Goal: Find specific page/section: Find specific page/section

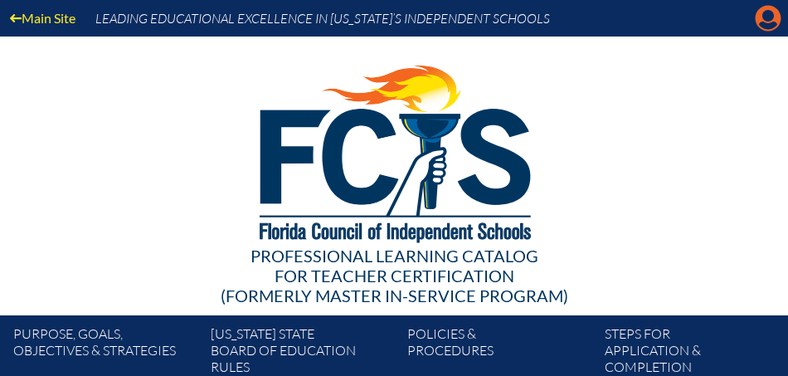
click at [767, 14] on icon "Manage account" at bounding box center [768, 18] width 27 height 27
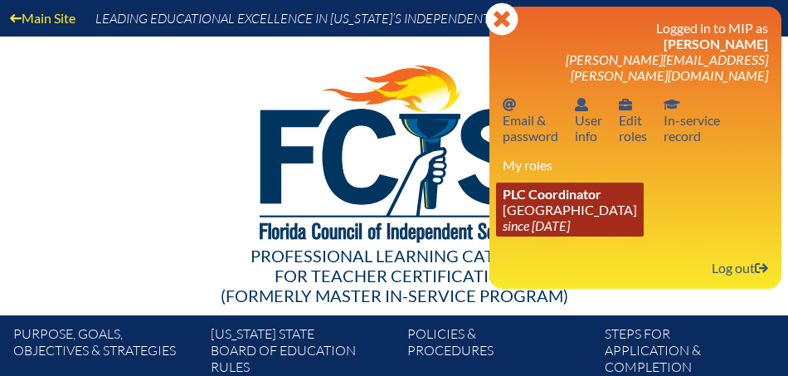
click at [566, 186] on span "PLC Coordinator" at bounding box center [552, 194] width 99 height 16
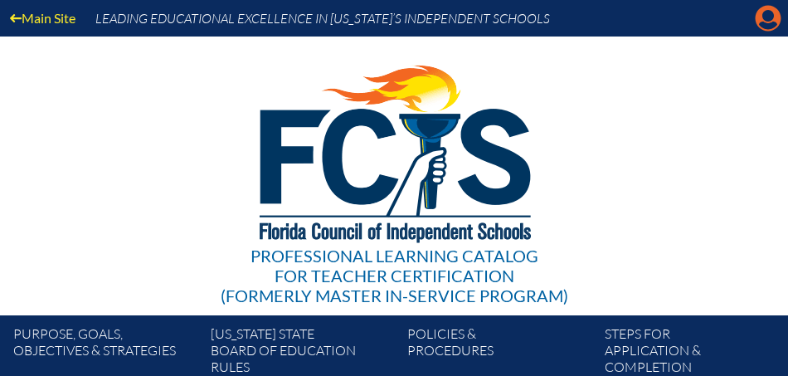
click at [763, 13] on icon "Manage account" at bounding box center [768, 18] width 27 height 27
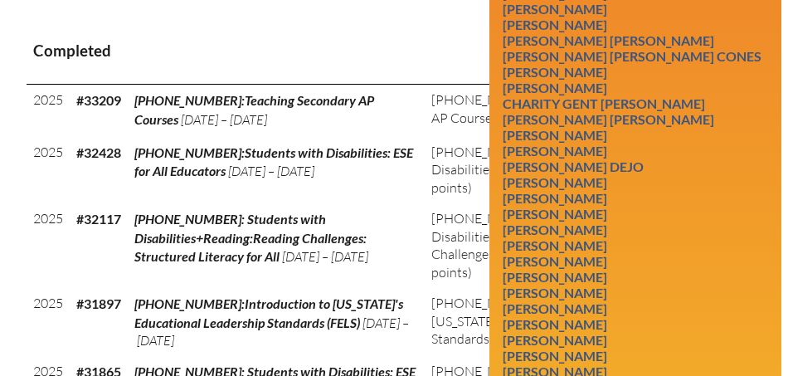
scroll to position [780, 0]
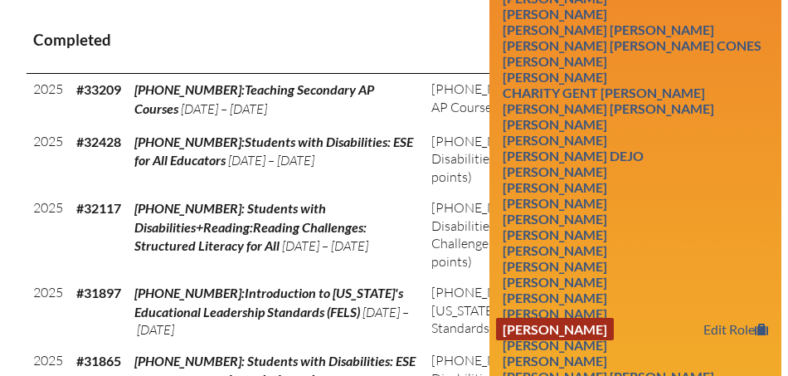
click at [580, 318] on link "Sonia Iris Gonzalez" at bounding box center [555, 329] width 118 height 22
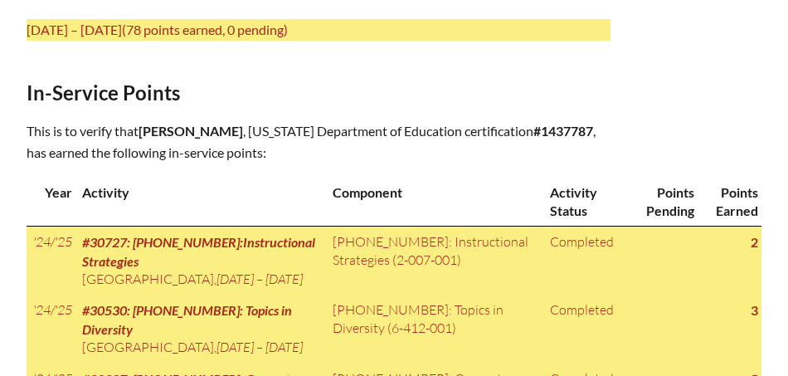
scroll to position [808, 0]
